Goal: Information Seeking & Learning: Learn about a topic

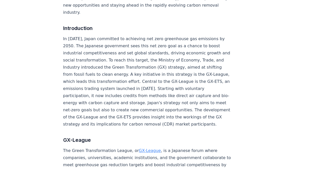
scroll to position [112, 0]
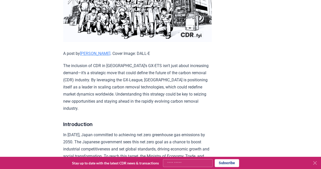
click at [94, 53] on link "[PERSON_NAME]" at bounding box center [95, 53] width 30 height 5
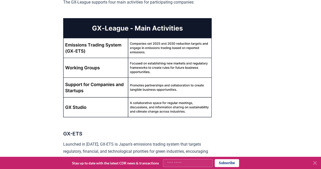
scroll to position [388, 0]
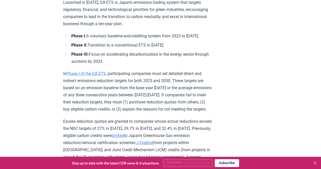
scroll to position [539, 0]
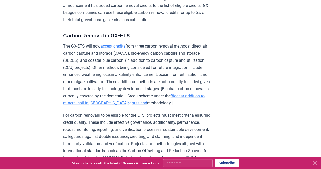
scroll to position [697, 0]
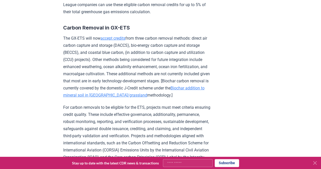
scroll to position [705, 0]
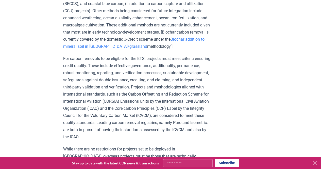
scroll to position [754, 0]
click at [155, 94] on p "For carbon removals to be eligible for the ETS, projects must meet criteria ens…" at bounding box center [137, 97] width 149 height 85
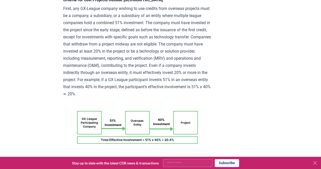
scroll to position [944, 0]
